Goal: Task Accomplishment & Management: Manage account settings

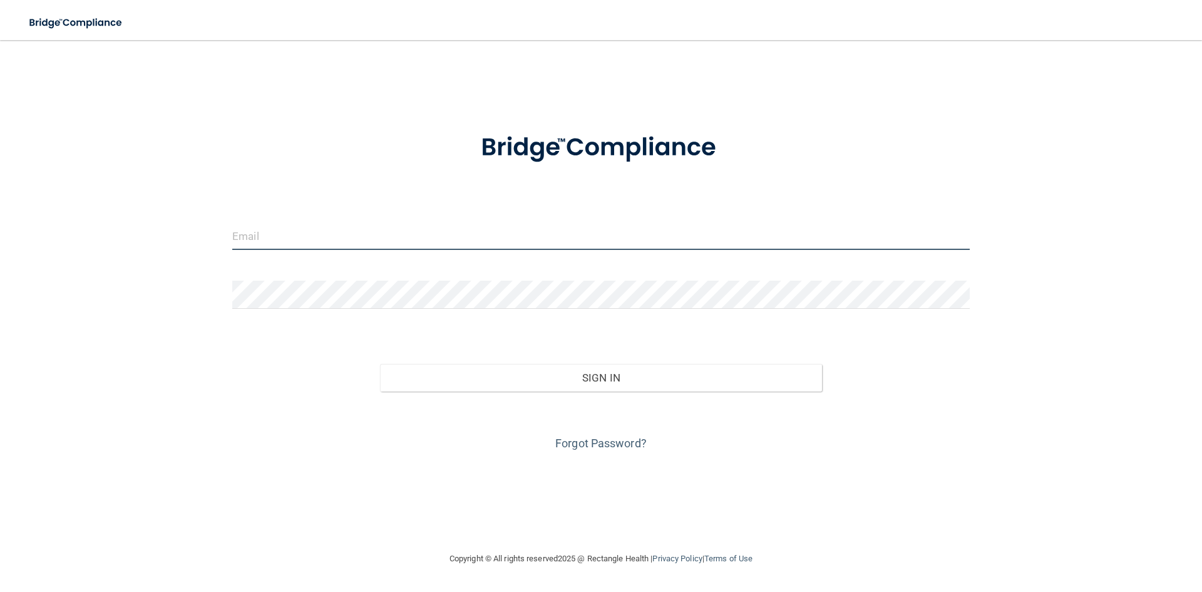
click at [390, 234] on input "email" at bounding box center [600, 236] width 737 height 28
type input "[EMAIL_ADDRESS][DOMAIN_NAME]"
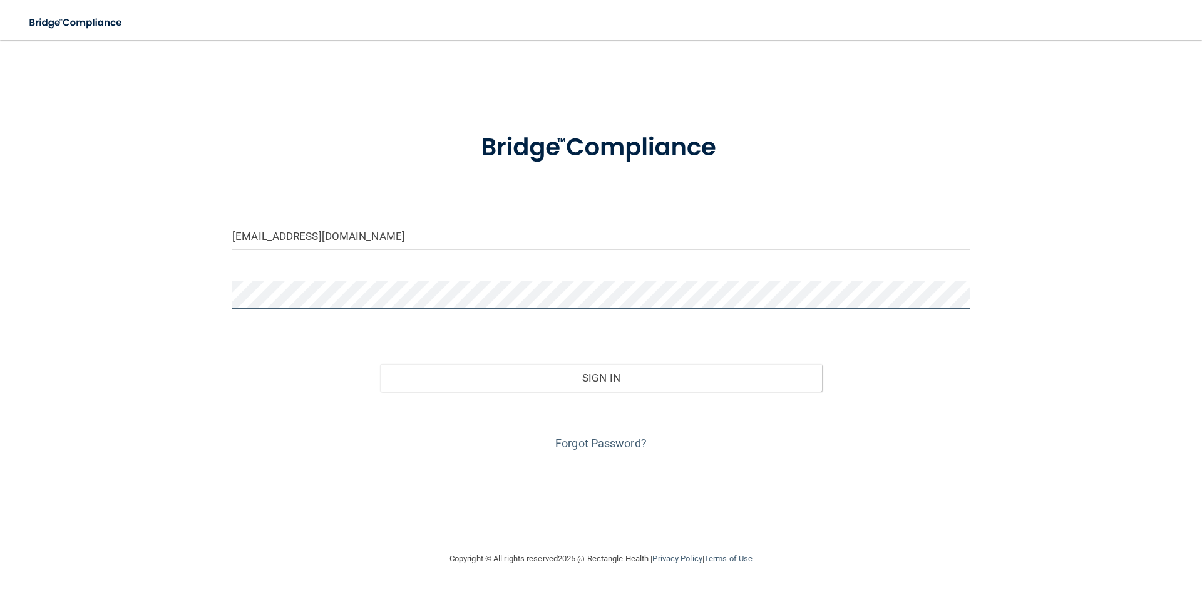
click at [380, 364] on button "Sign In" at bounding box center [601, 378] width 443 height 28
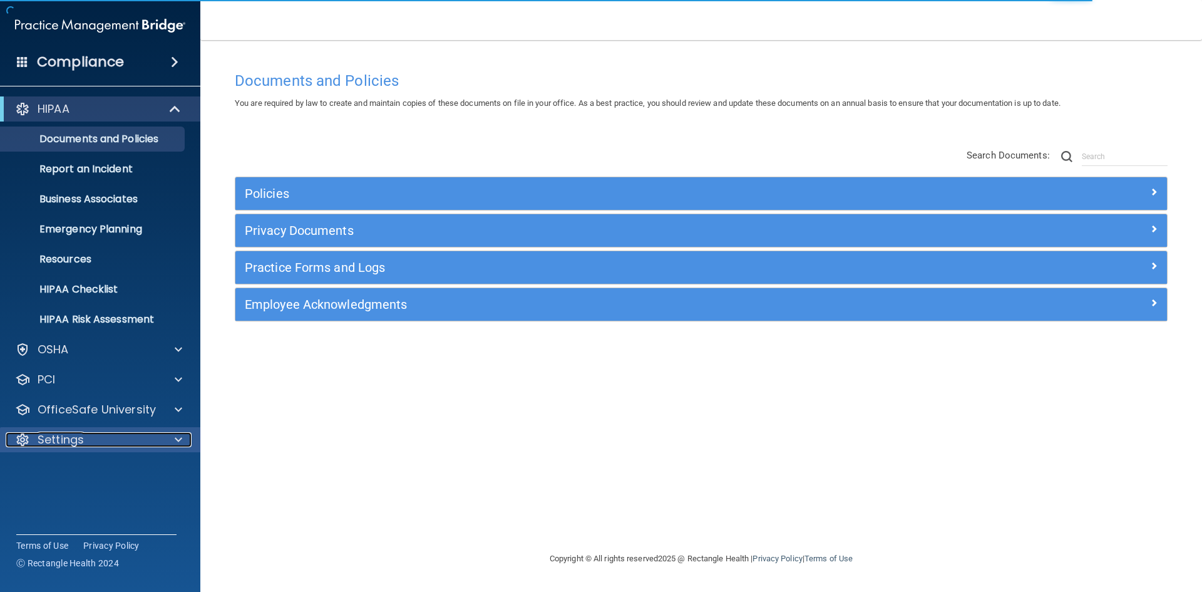
click at [83, 434] on p "Settings" at bounding box center [61, 439] width 46 height 15
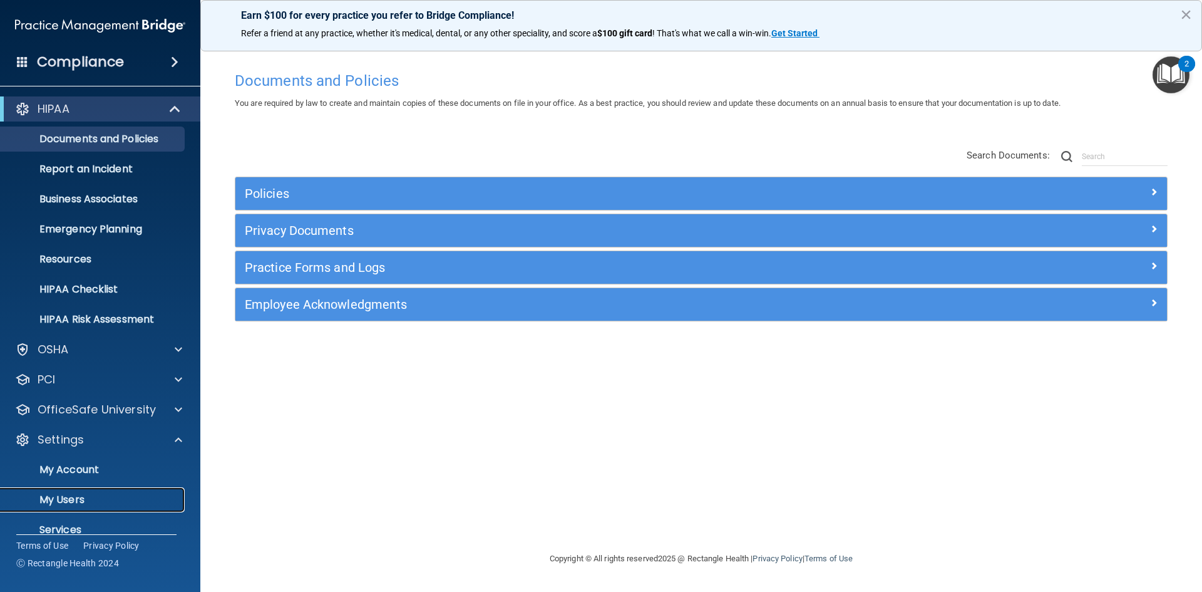
click at [78, 498] on p "My Users" at bounding box center [93, 499] width 171 height 13
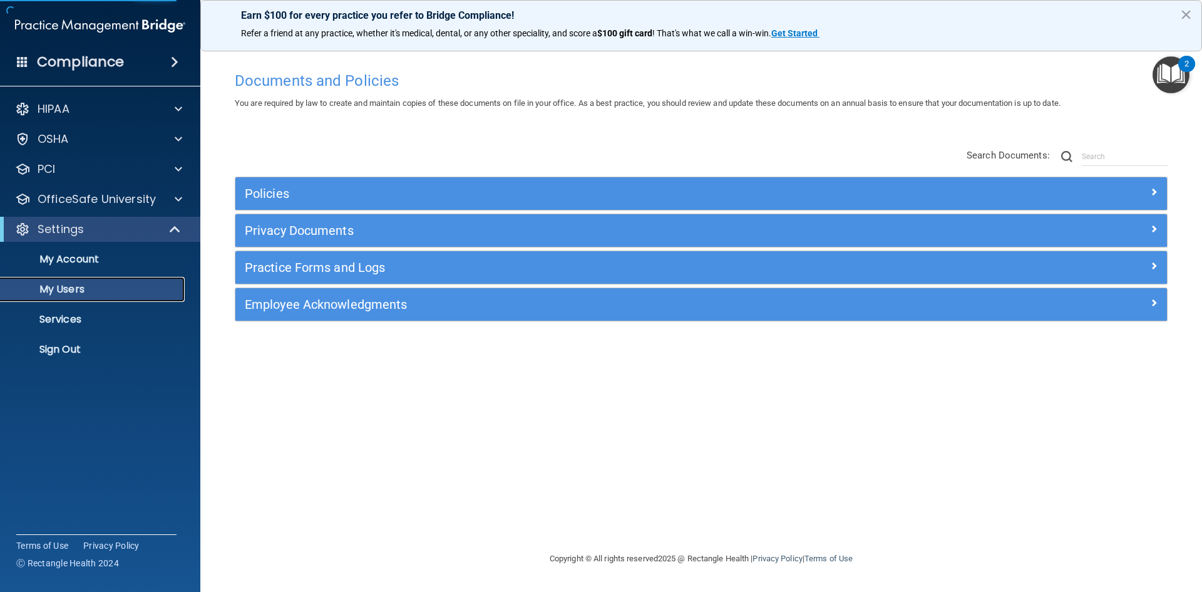
select select "20"
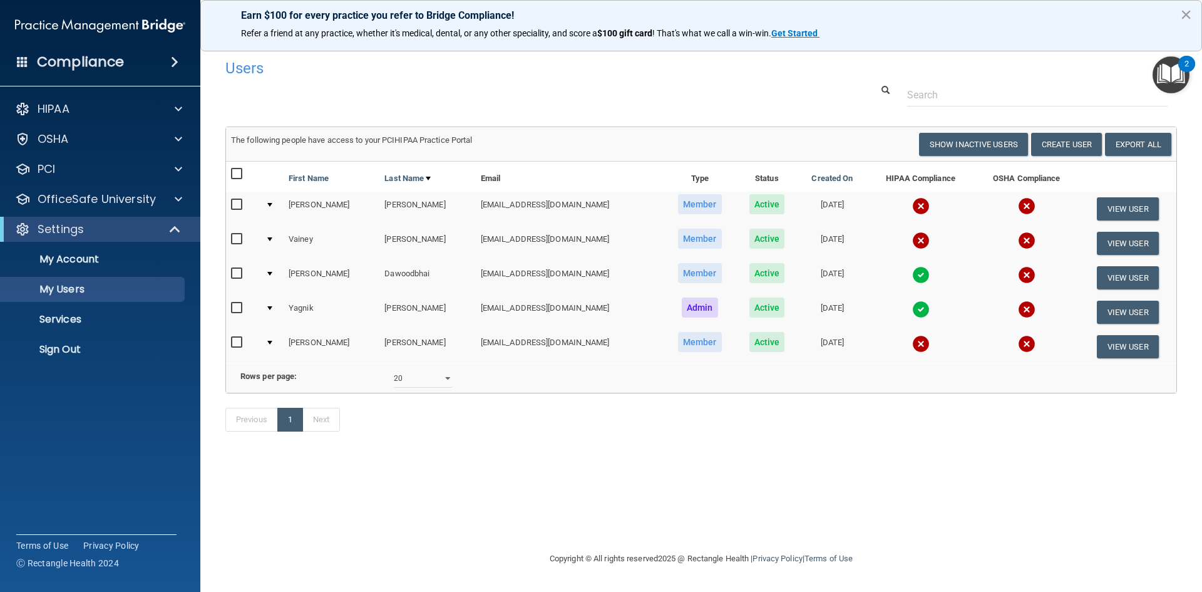
click at [749, 207] on span "Active" at bounding box center [767, 204] width 36 height 20
click at [1132, 212] on button "View User" at bounding box center [1128, 208] width 62 height 23
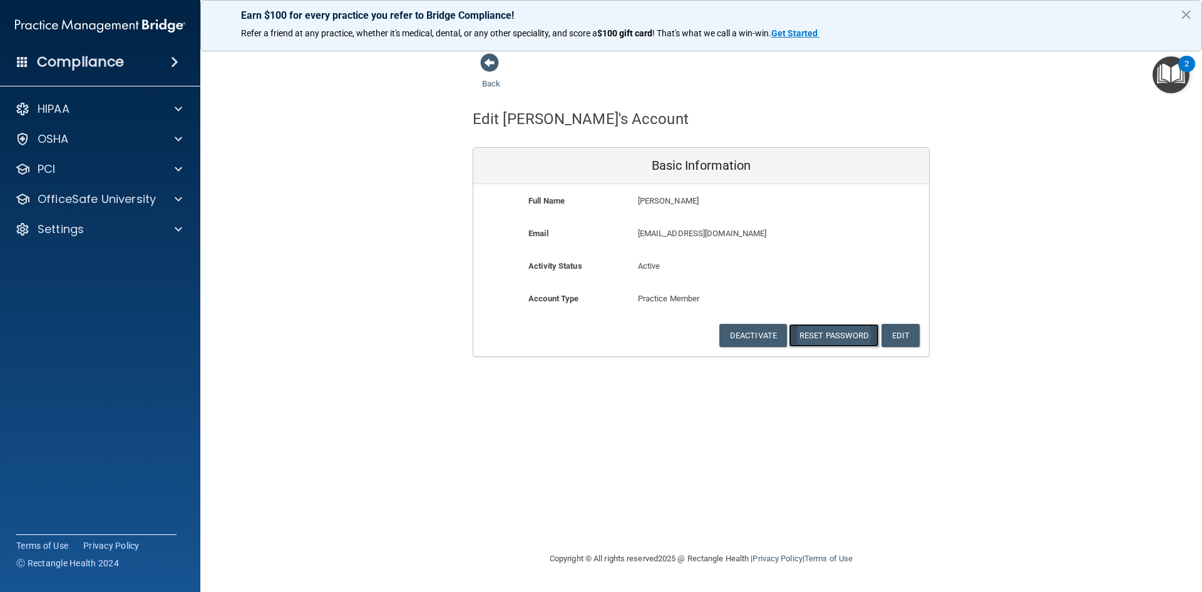
click at [833, 336] on button "Reset Password" at bounding box center [834, 335] width 90 height 23
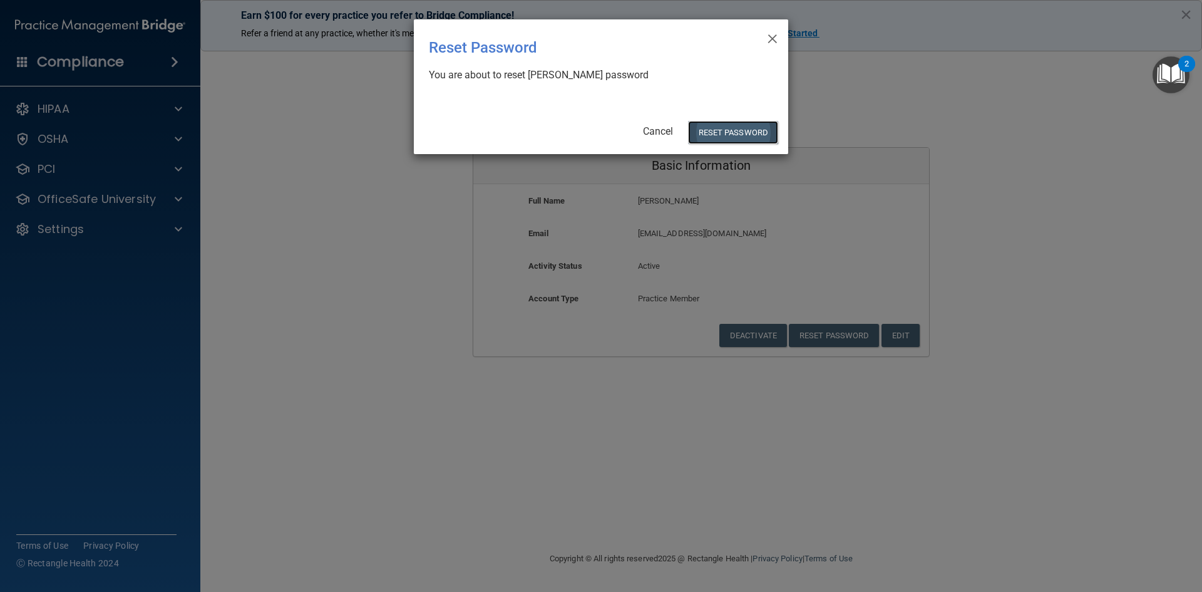
click at [752, 136] on button "Reset Password" at bounding box center [733, 132] width 90 height 23
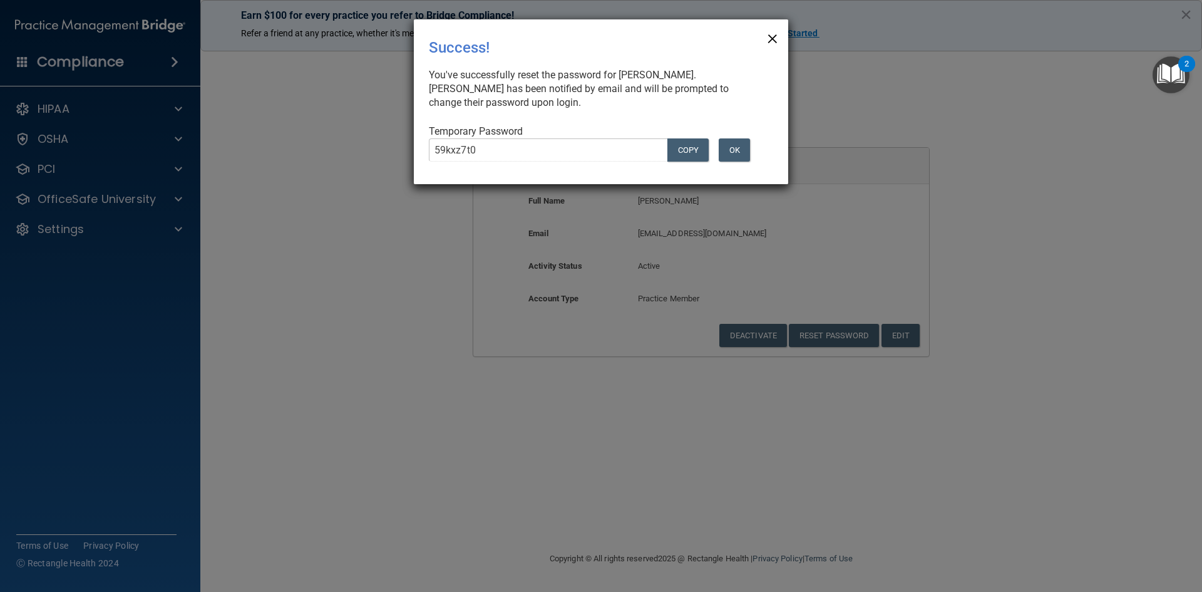
click at [771, 38] on span "×" at bounding box center [772, 36] width 11 height 25
click at [739, 147] on button "OK" at bounding box center [734, 149] width 31 height 23
